Goal: Find specific page/section: Find specific page/section

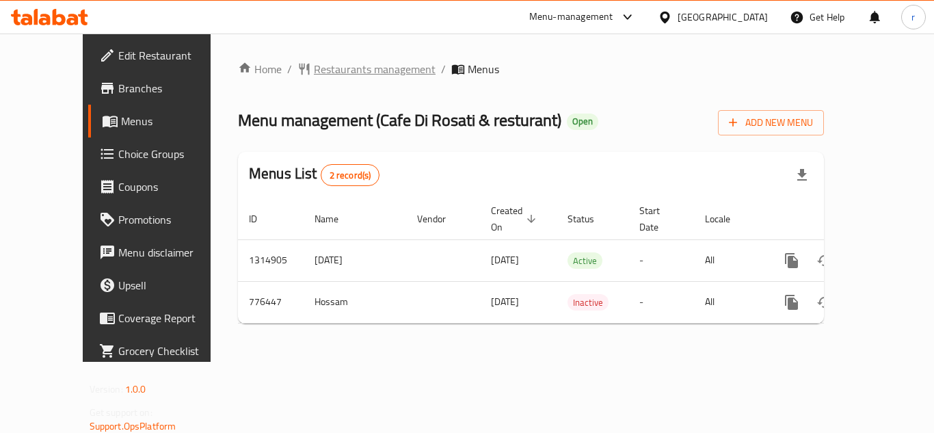
click at [350, 74] on span "Restaurants management" at bounding box center [375, 69] width 122 height 16
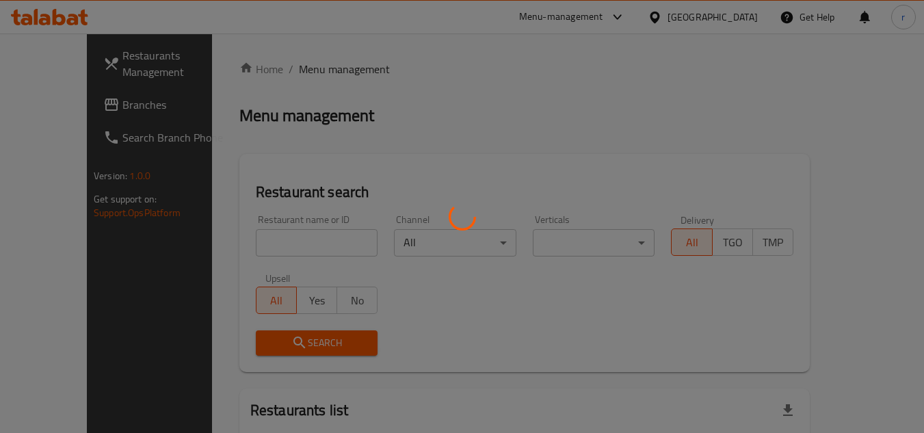
click at [240, 236] on div at bounding box center [462, 216] width 924 height 433
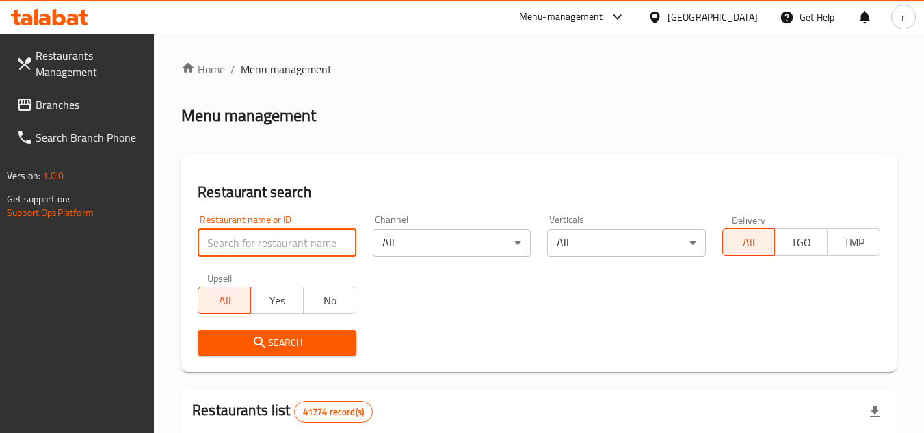
click at [240, 236] on input "search" at bounding box center [277, 242] width 158 height 27
paste input "652201"
type input "652201"
drag, startPoint x: 248, startPoint y: 339, endPoint x: 428, endPoint y: 339, distance: 180.5
click at [257, 339] on span "Search" at bounding box center [277, 342] width 136 height 17
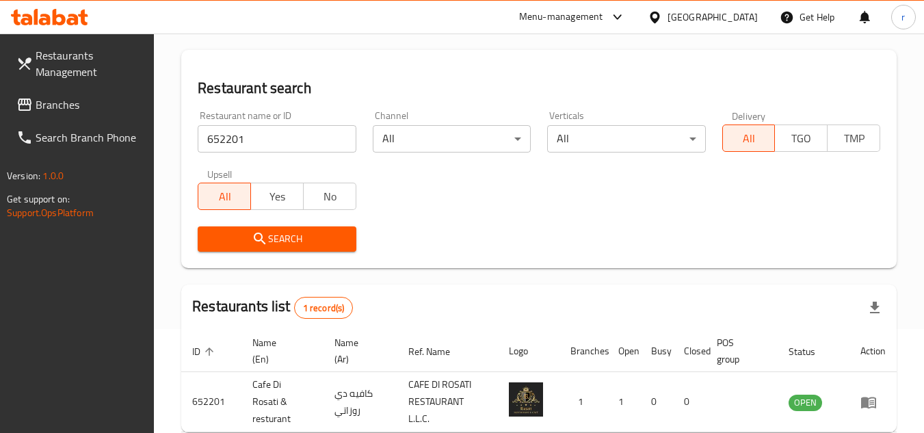
scroll to position [177, 0]
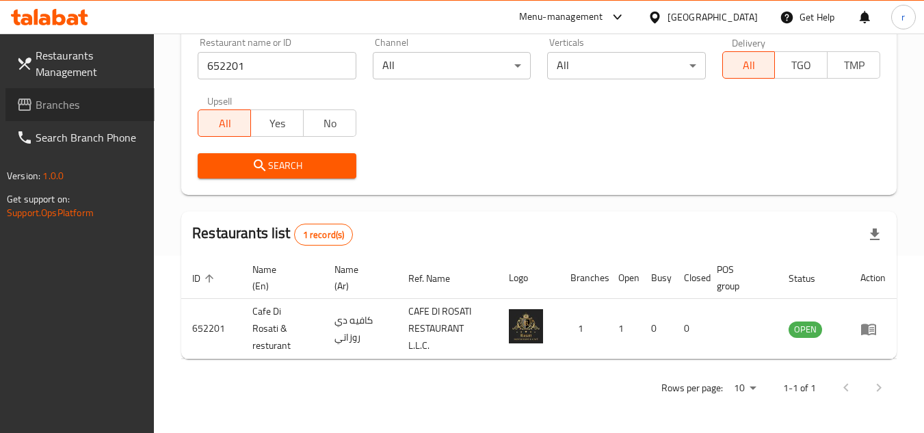
click at [56, 96] on span "Branches" at bounding box center [90, 104] width 108 height 16
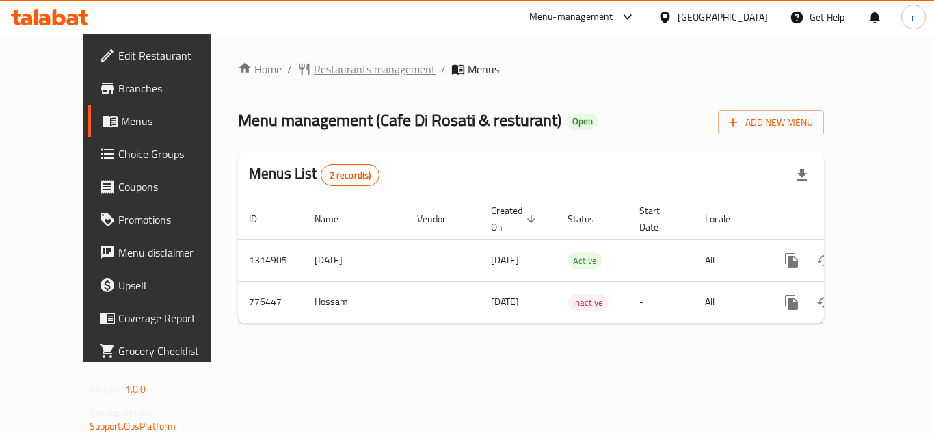
click at [314, 72] on span "Restaurants management" at bounding box center [375, 69] width 122 height 16
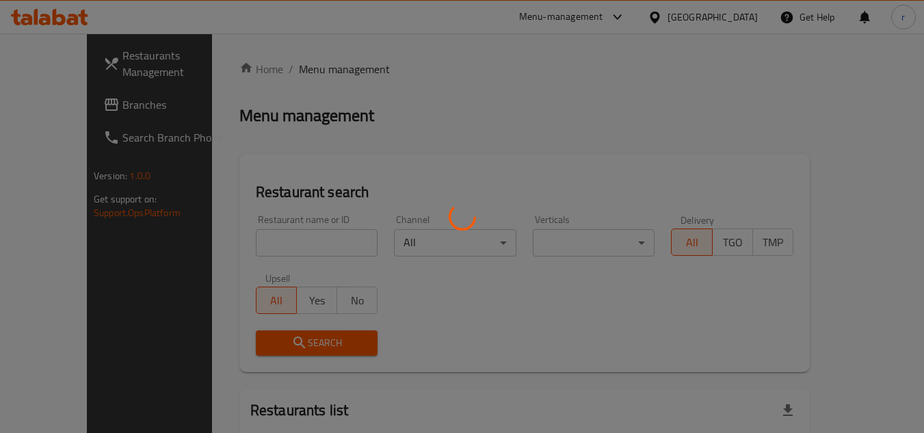
click at [276, 243] on div at bounding box center [462, 216] width 924 height 433
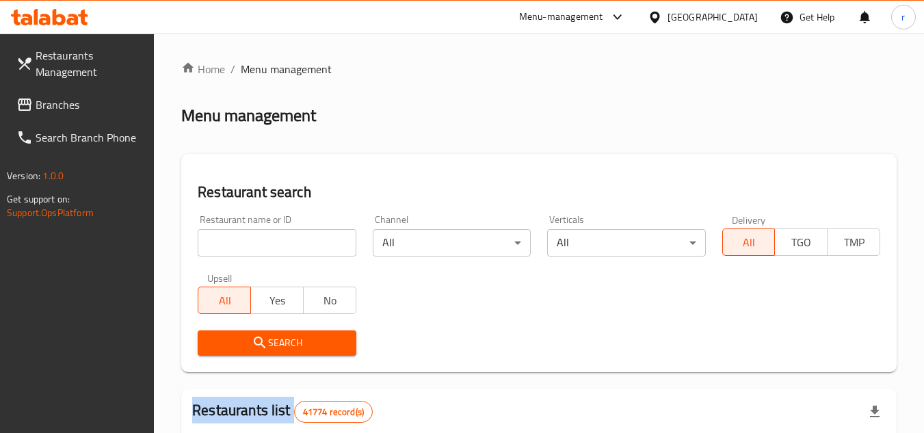
click at [276, 243] on div at bounding box center [462, 216] width 924 height 433
click at [276, 243] on input "search" at bounding box center [277, 242] width 158 height 27
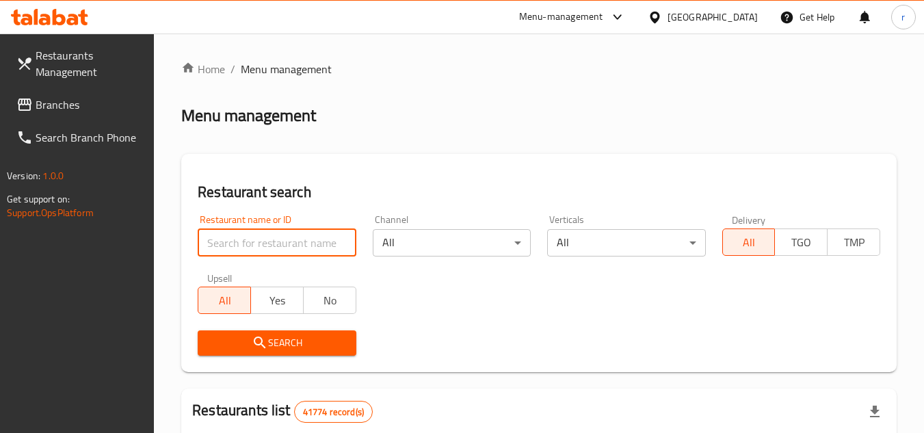
paste input "652201"
type input "652201"
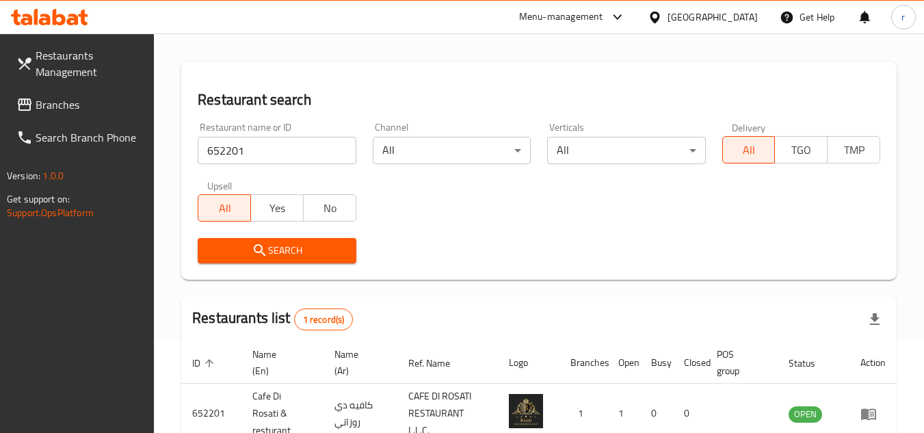
scroll to position [177, 0]
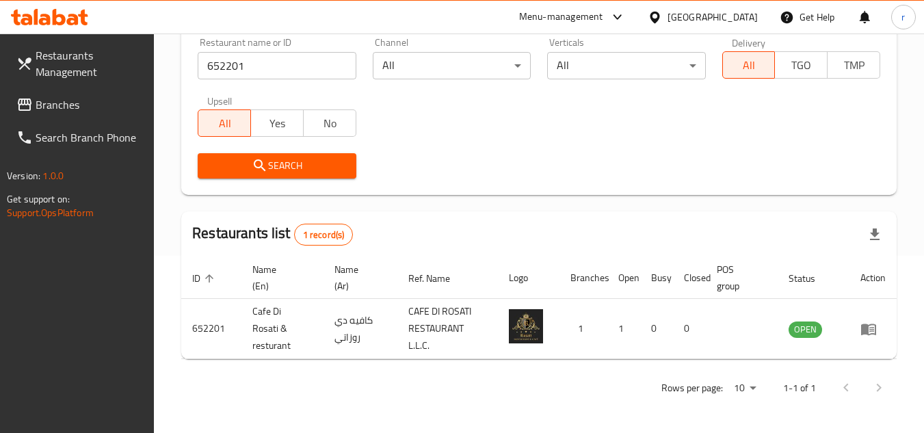
click at [66, 105] on span "Branches" at bounding box center [90, 104] width 108 height 16
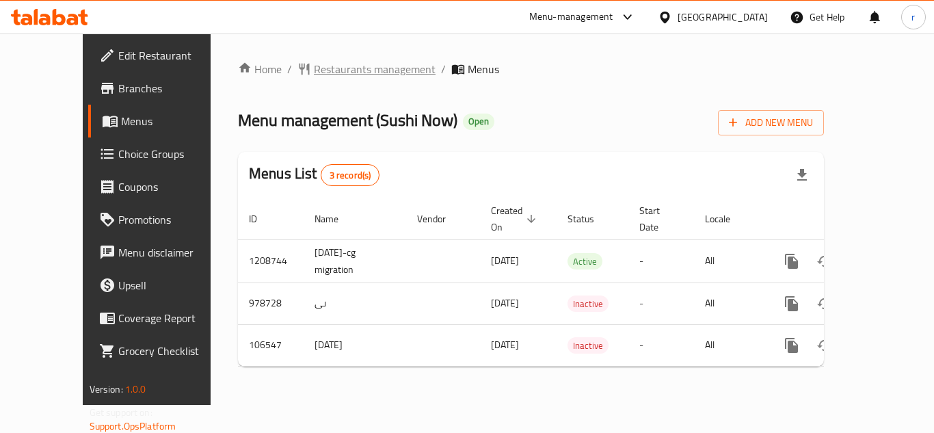
click at [314, 70] on span "Restaurants management" at bounding box center [375, 69] width 122 height 16
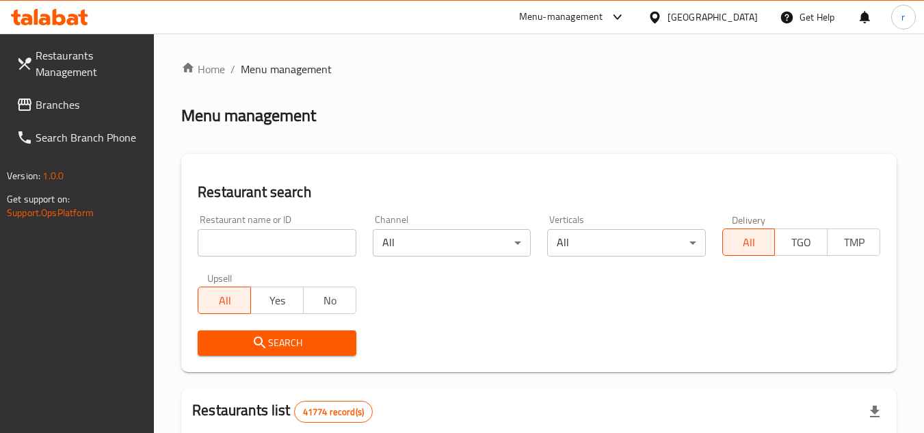
click at [246, 242] on input "search" at bounding box center [277, 242] width 158 height 27
paste input "603239"
type input "603239"
click at [258, 336] on icon "submit" at bounding box center [260, 342] width 16 height 16
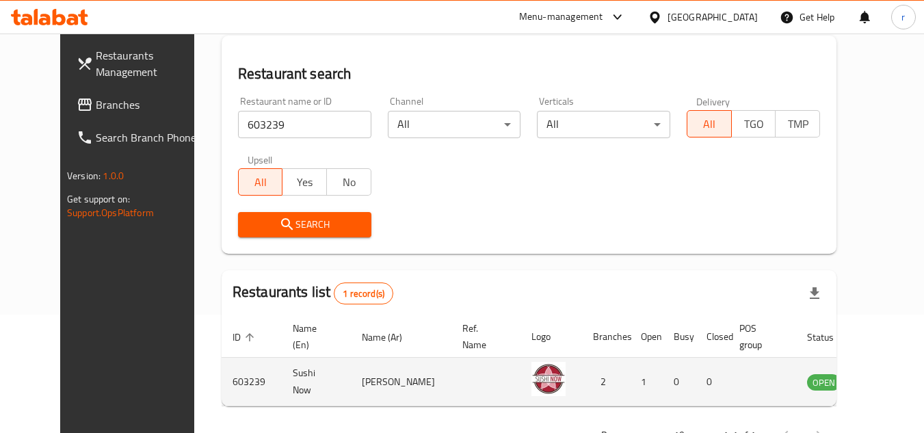
scroll to position [165, 0]
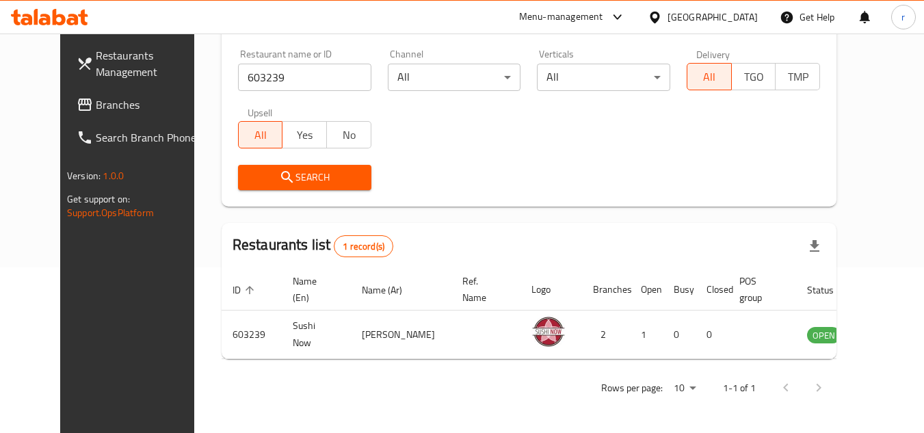
click at [96, 109] on span "Branches" at bounding box center [150, 104] width 108 height 16
